Goal: Task Accomplishment & Management: Manage account settings

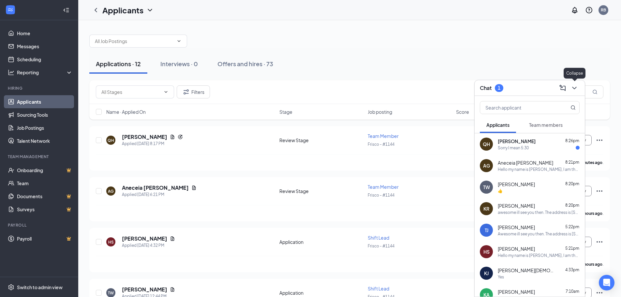
click at [579, 89] on button at bounding box center [574, 88] width 10 height 10
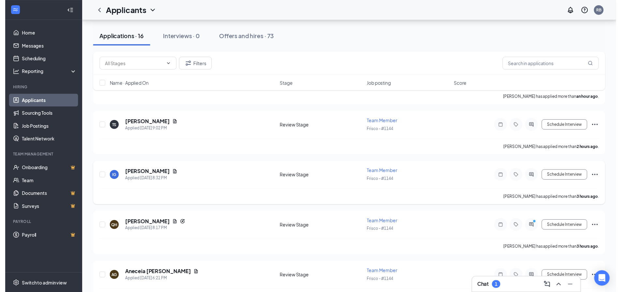
scroll to position [130, 0]
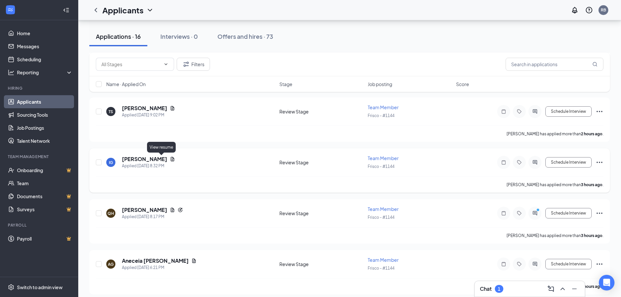
click at [171, 158] on icon "Document" at bounding box center [173, 159] width 4 height 4
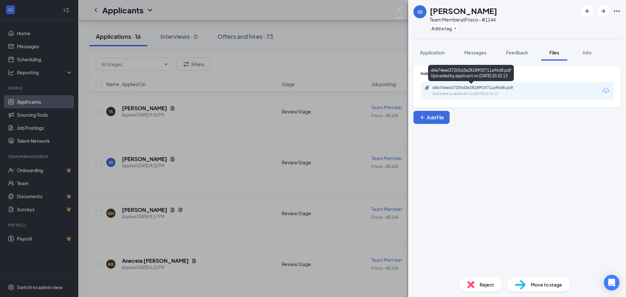
click at [484, 92] on div "Uploaded by applicant on Aug 26, 2025 at 20:32:13" at bounding box center [481, 93] width 98 height 5
click at [401, 9] on img at bounding box center [399, 13] width 8 height 13
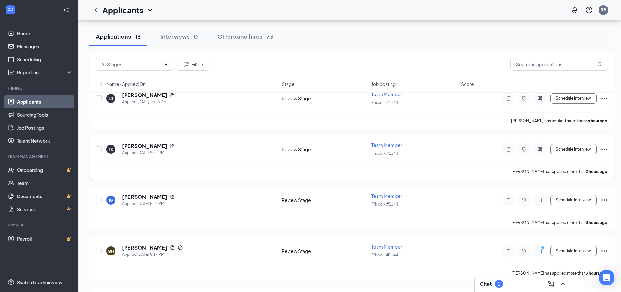
scroll to position [65, 0]
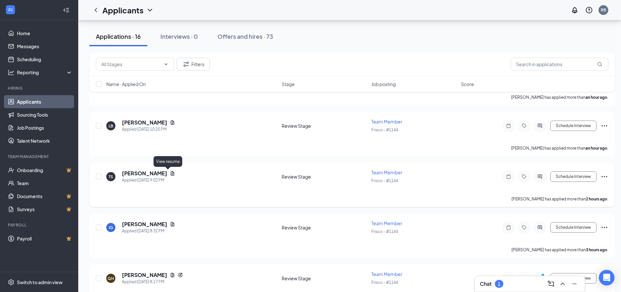
click at [170, 172] on icon "Document" at bounding box center [172, 173] width 5 height 5
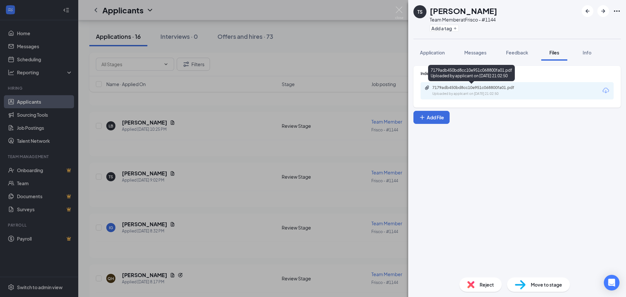
click at [496, 95] on div "Uploaded by applicant on Aug 26, 2025 at 21:02:50" at bounding box center [481, 93] width 98 height 5
click at [398, 10] on img at bounding box center [399, 13] width 8 height 13
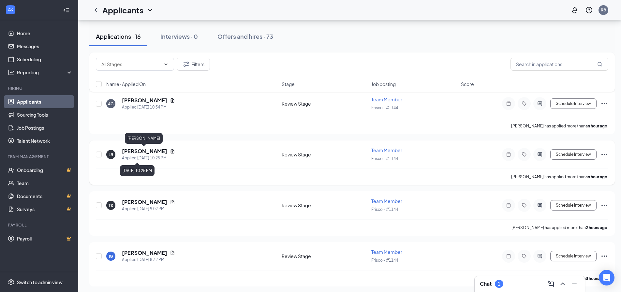
scroll to position [33, 0]
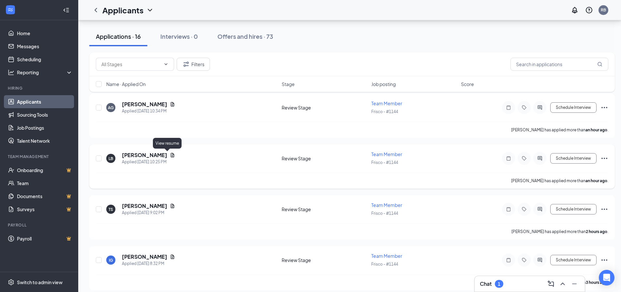
click at [170, 153] on icon "Document" at bounding box center [172, 155] width 5 height 5
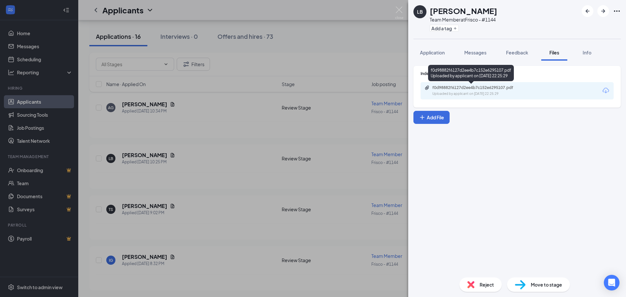
click at [481, 93] on div "Uploaded by applicant on Aug 26, 2025 at 22:25:29" at bounding box center [481, 93] width 98 height 5
click at [306, 65] on div "LB Larodrick Butler Team Member at Frisco - #1144 Add a tag Application Message…" at bounding box center [313, 148] width 626 height 297
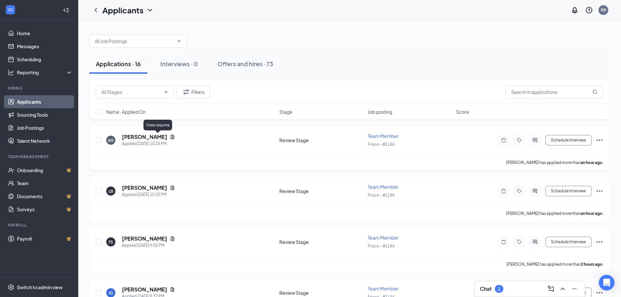
click at [170, 135] on icon "Document" at bounding box center [172, 136] width 5 height 5
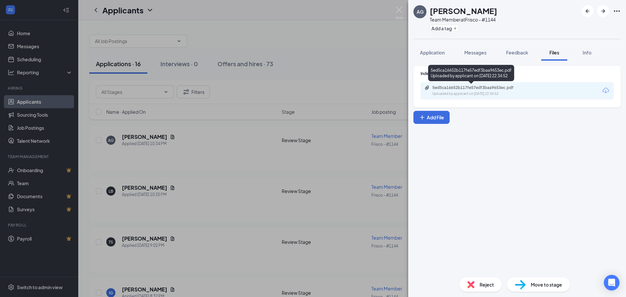
click at [481, 85] on div "5ed5ca16652b117fe57edf3baa9653ec.pdf" at bounding box center [477, 87] width 91 height 5
click at [396, 8] on img at bounding box center [399, 13] width 8 height 13
